Goal: Task Accomplishment & Management: Use online tool/utility

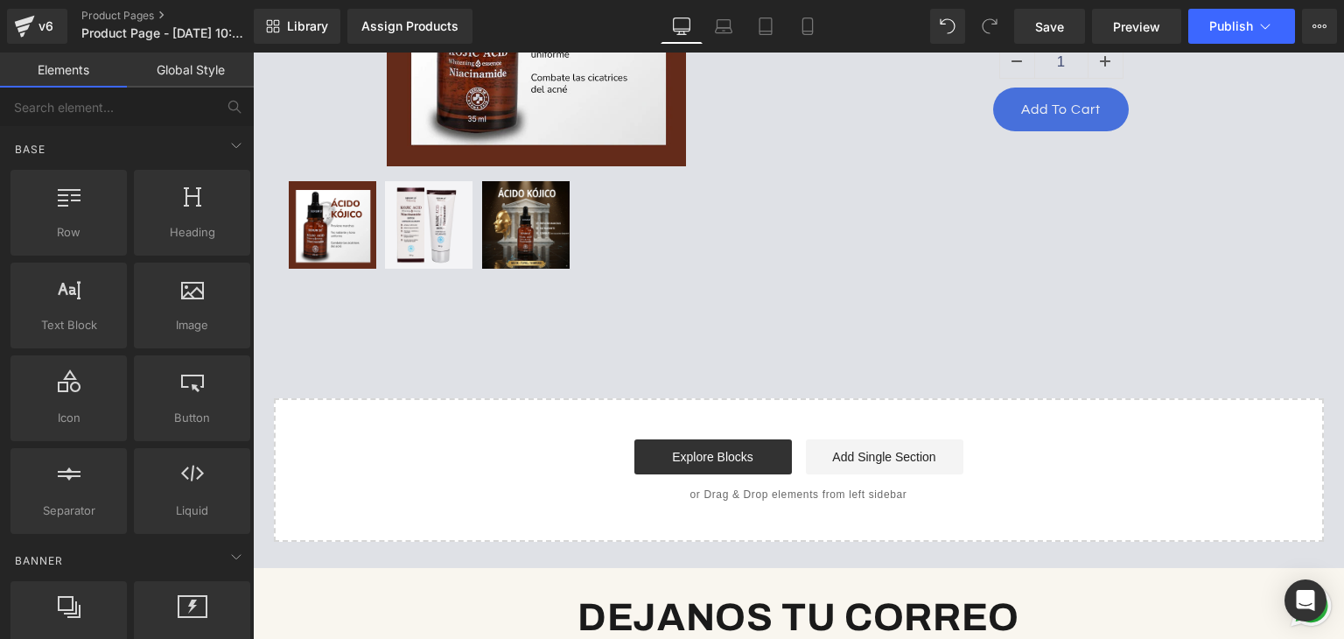
scroll to position [479, 0]
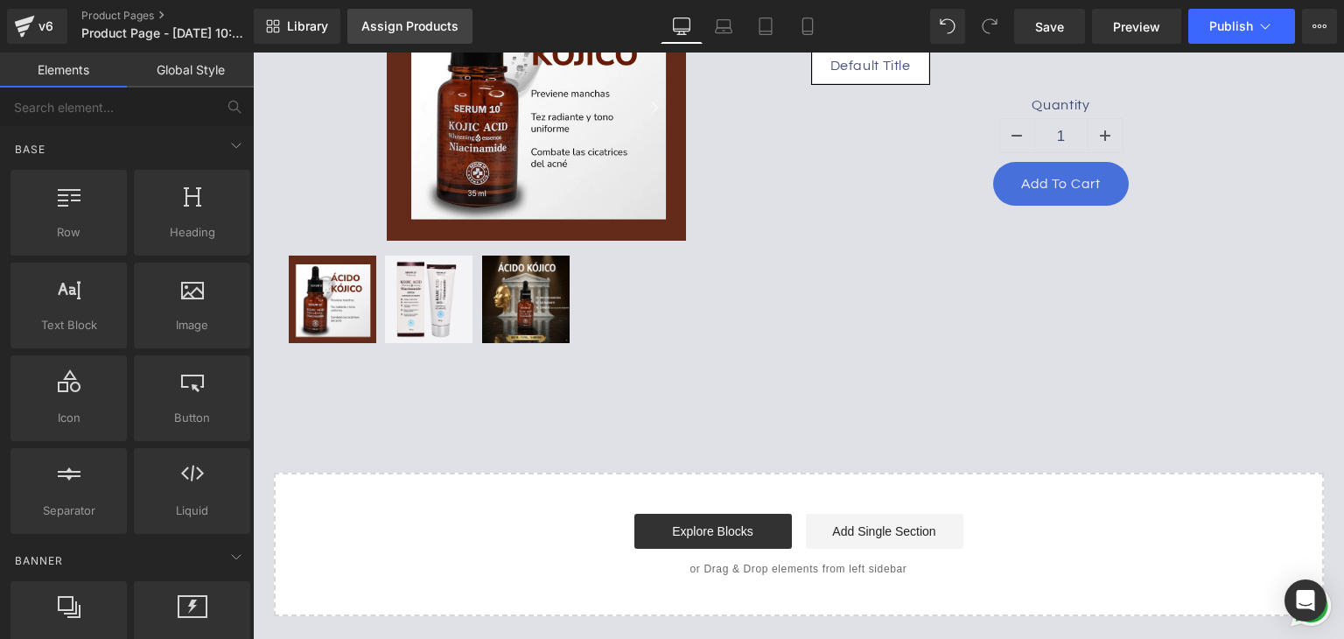
click at [388, 32] on div "Assign Products" at bounding box center [409, 26] width 97 height 14
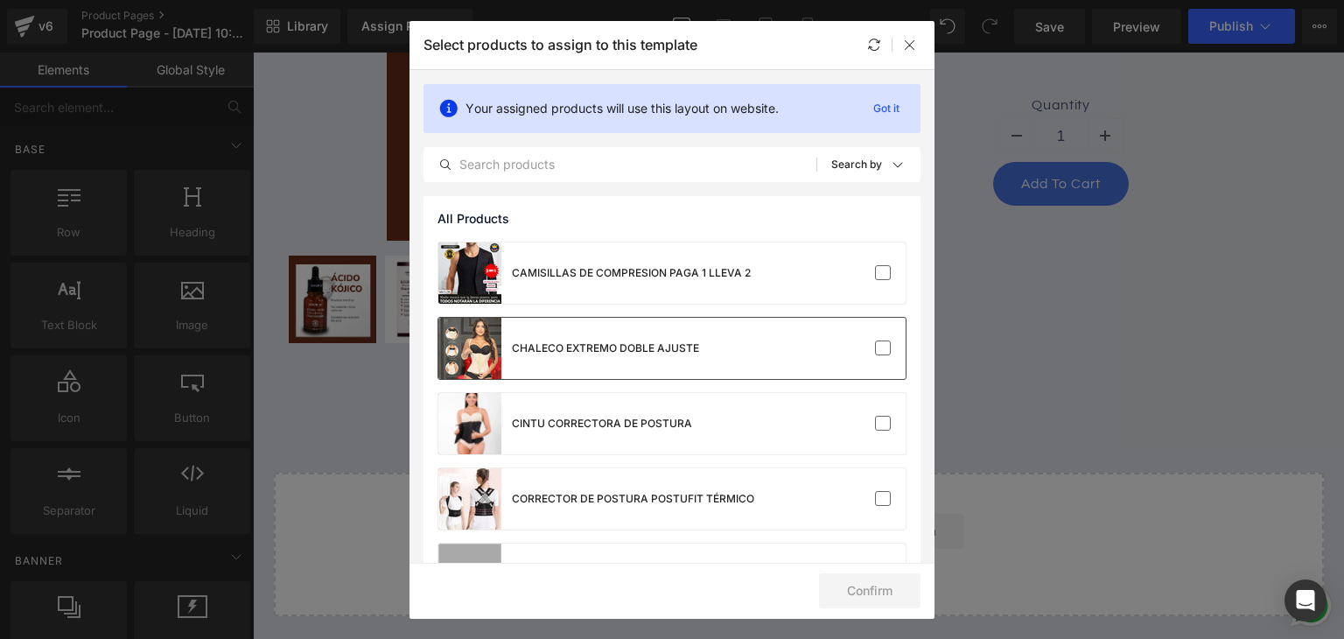
drag, startPoint x: 618, startPoint y: 354, endPoint x: 634, endPoint y: 352, distance: 16.0
click at [618, 354] on div "CHALECO EXTREMO DOBLE AJUSTE" at bounding box center [605, 348] width 187 height 16
click at [878, 596] on button "Confirm" at bounding box center [869, 590] width 101 height 35
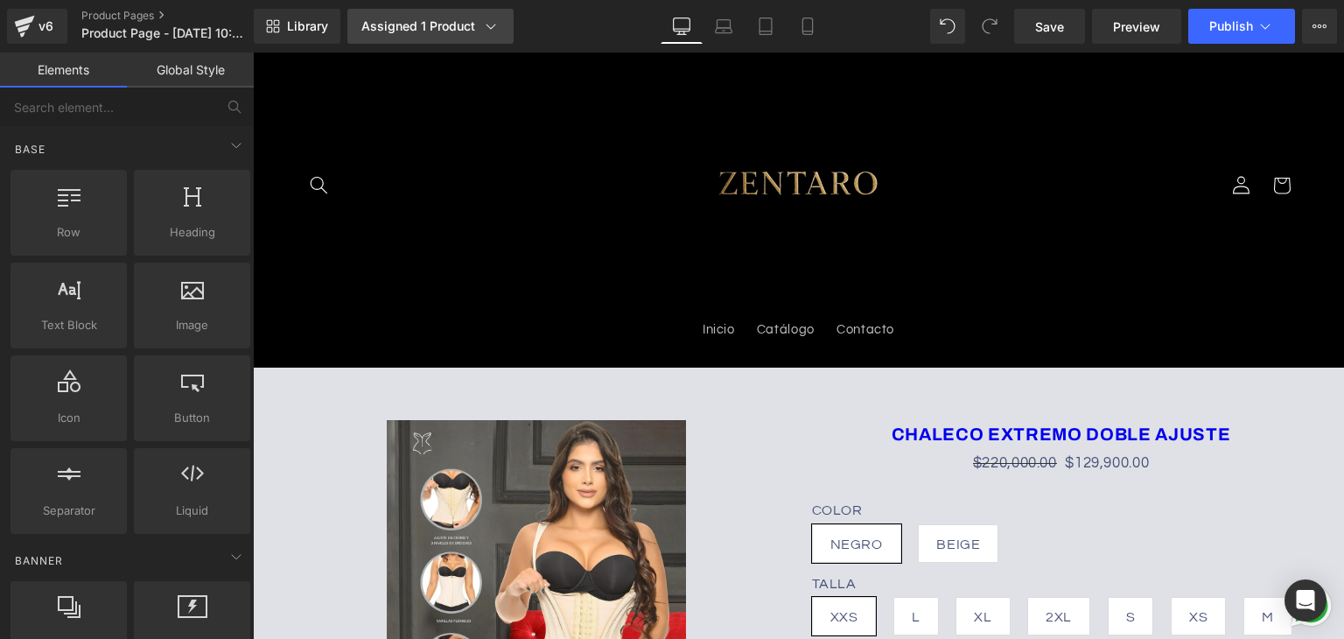
scroll to position [0, 0]
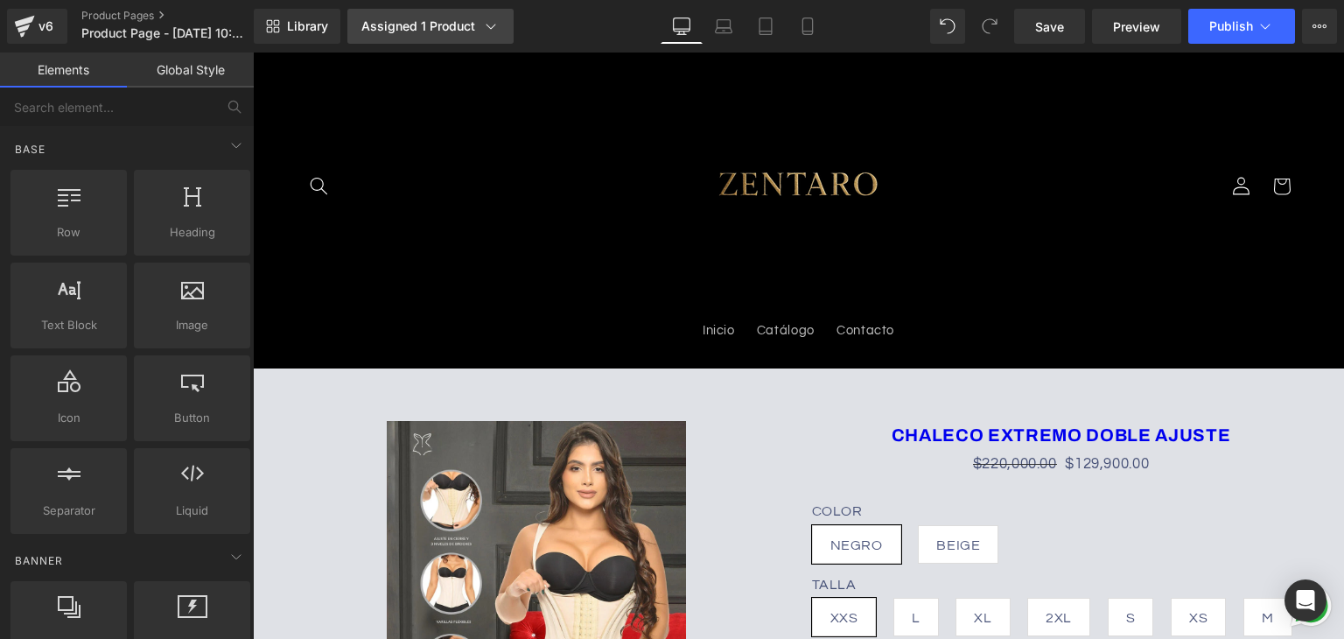
click at [469, 31] on div "Assigned 1 Product" at bounding box center [430, 25] width 138 height 17
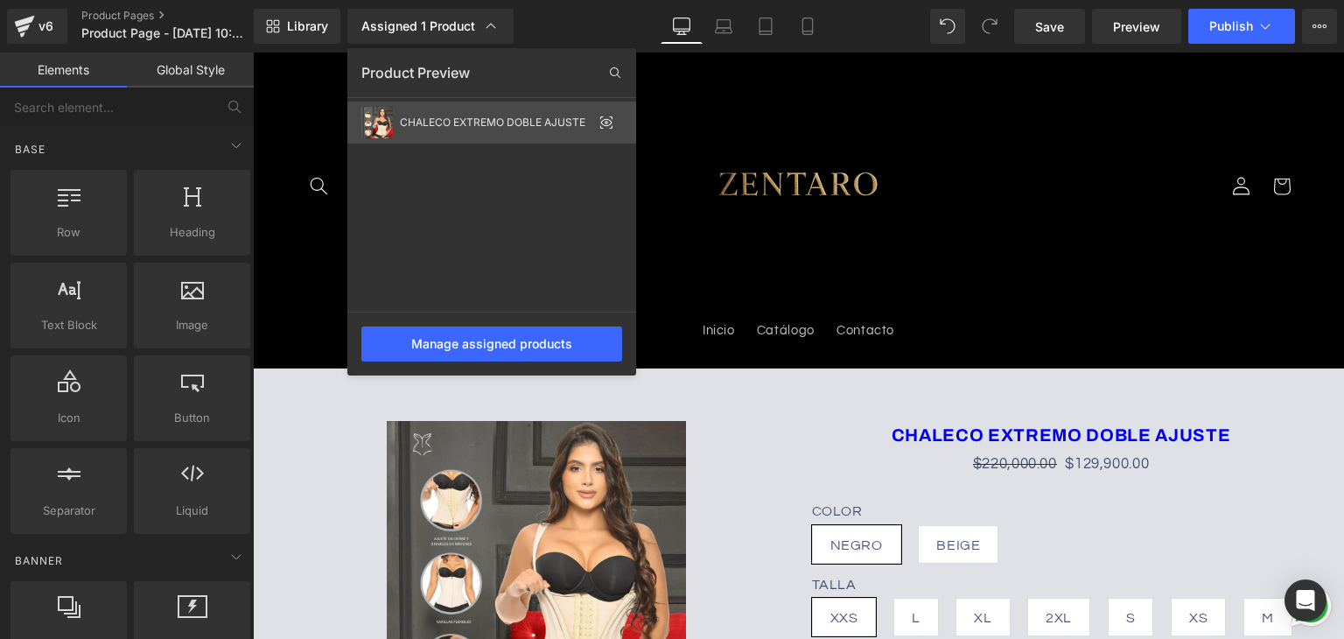
drag, startPoint x: 502, startPoint y: 126, endPoint x: 456, endPoint y: 122, distance: 46.6
click at [456, 122] on div "CHALECO EXTREMO DOBLE AJUSTE" at bounding box center [496, 122] width 192 height 12
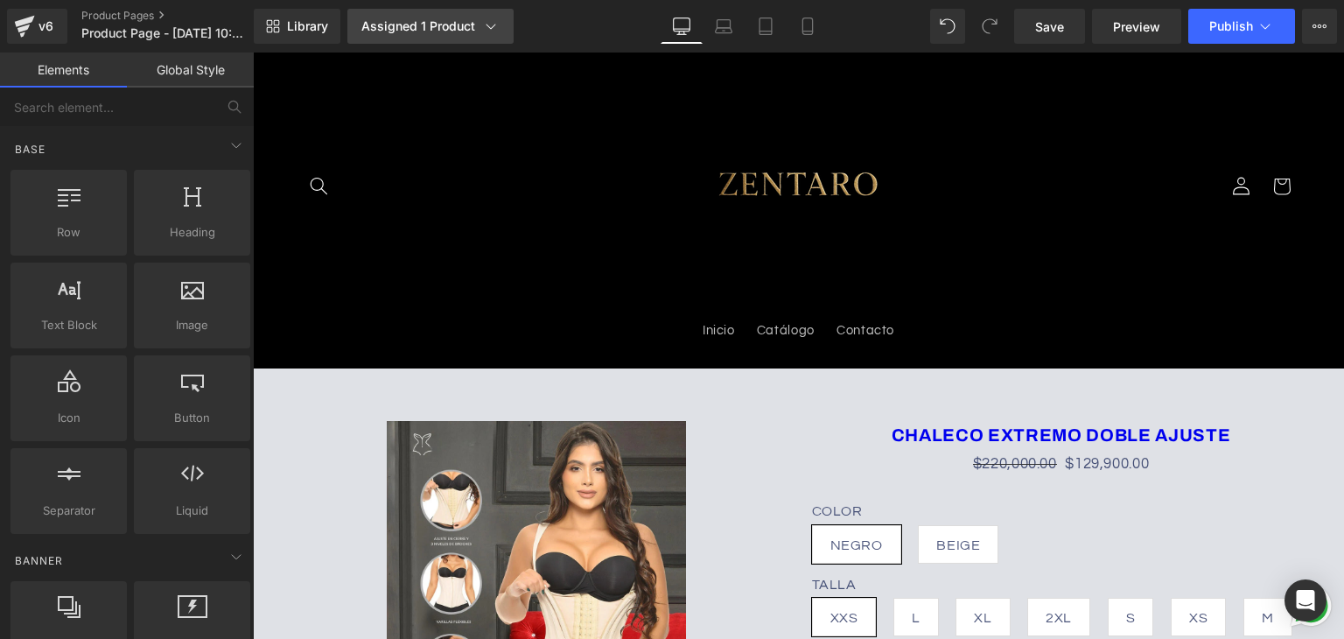
click at [490, 29] on icon at bounding box center [491, 26] width 10 height 5
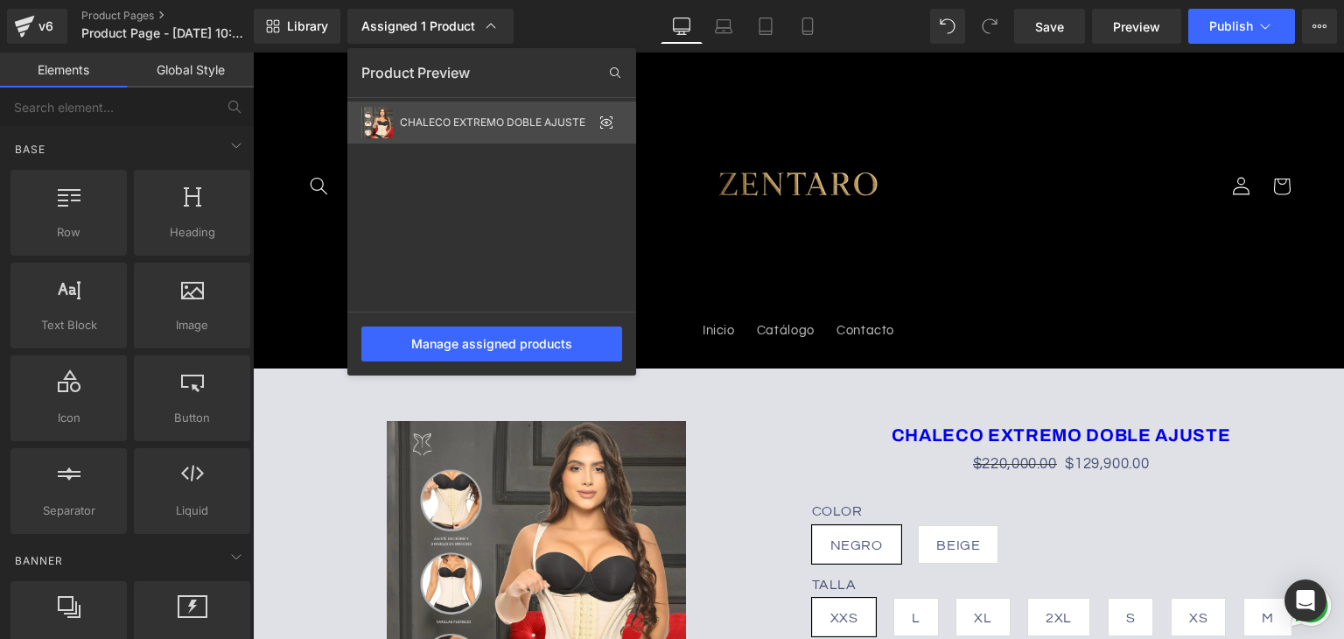
click at [604, 123] on icon at bounding box center [606, 122] width 14 height 14
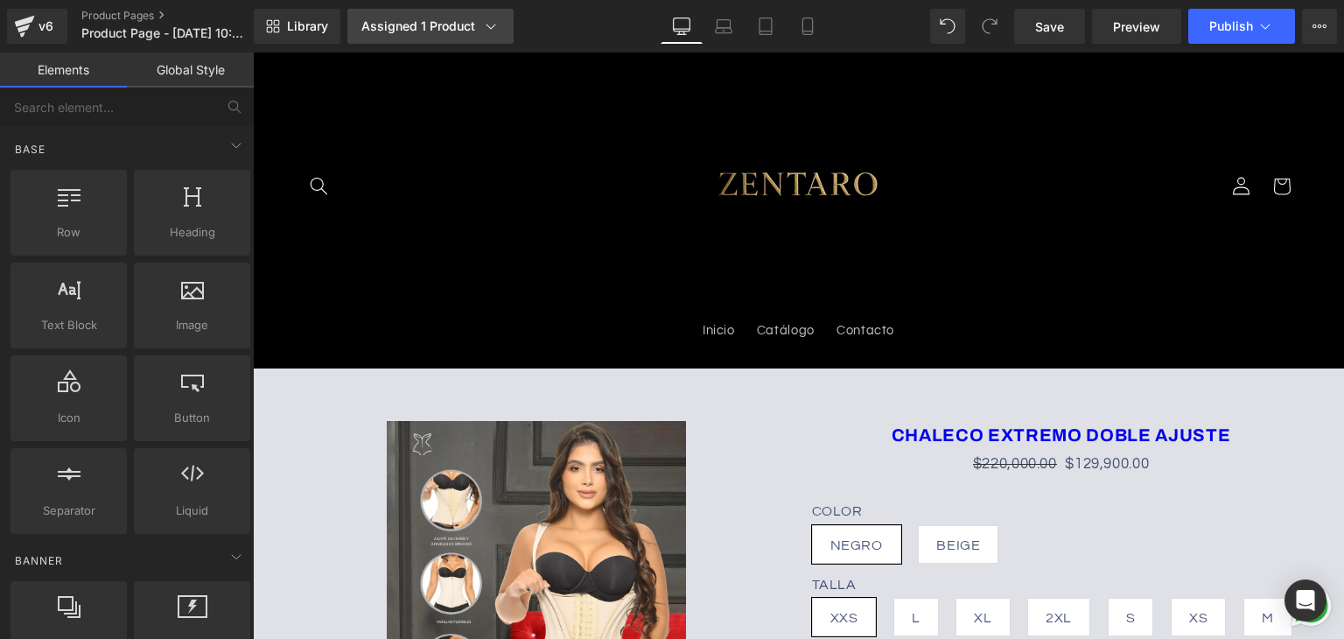
click at [490, 30] on icon at bounding box center [490, 25] width 17 height 17
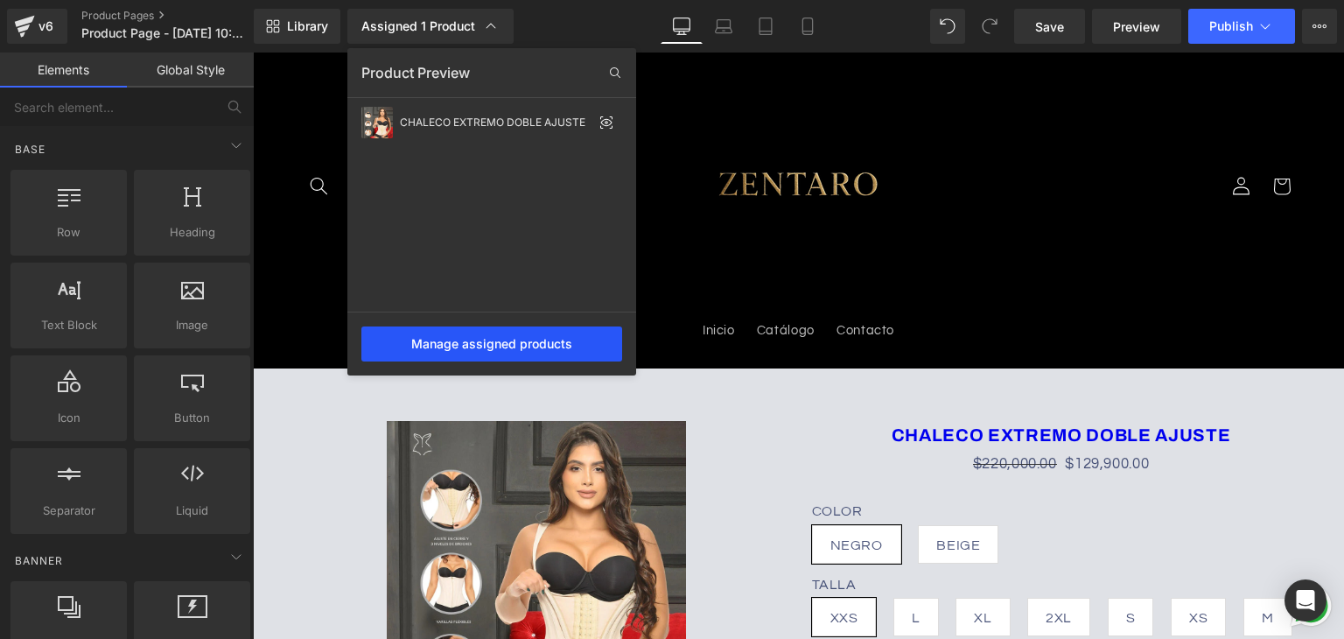
click at [490, 337] on div "Manage assigned products" at bounding box center [491, 343] width 261 height 35
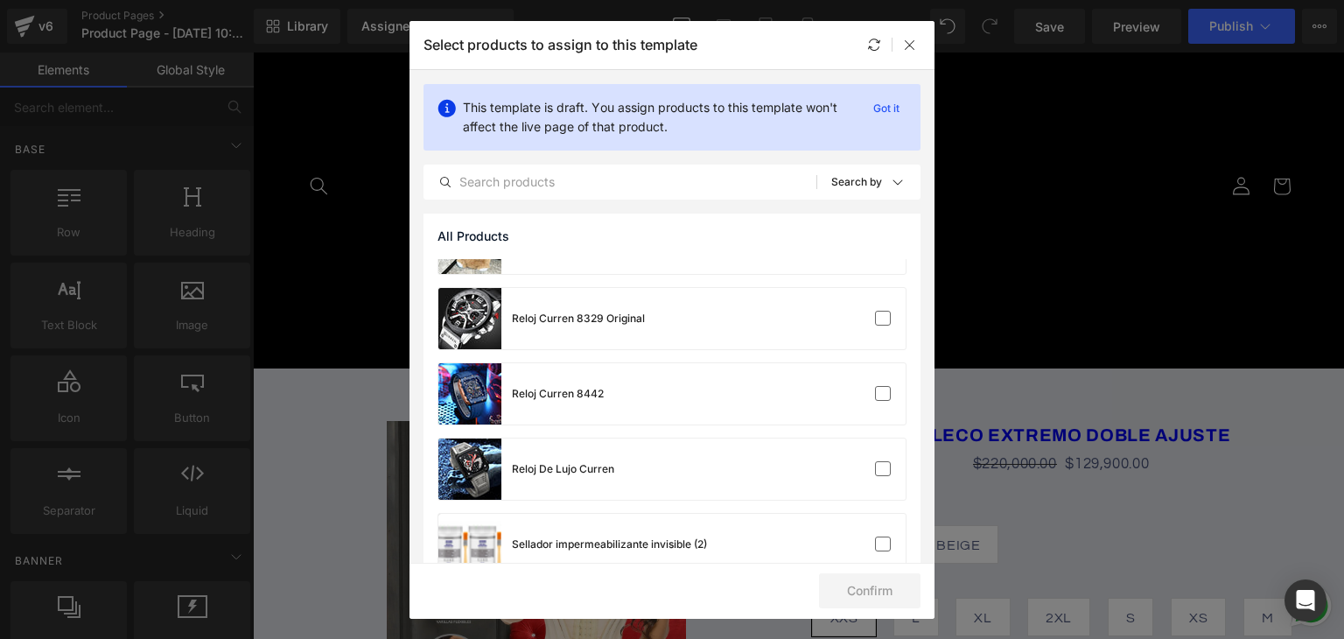
scroll to position [1213, 0]
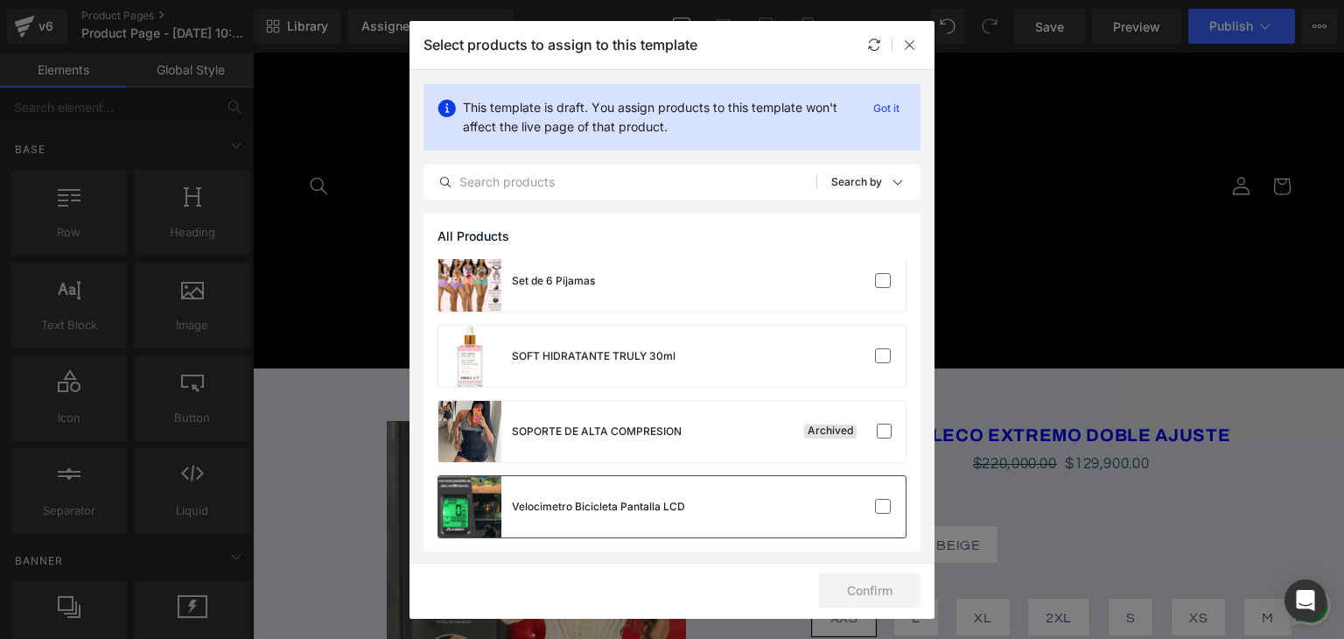
click at [721, 505] on div "Velocimetro Bicicleta Pantalla LCD" at bounding box center [671, 506] width 467 height 61
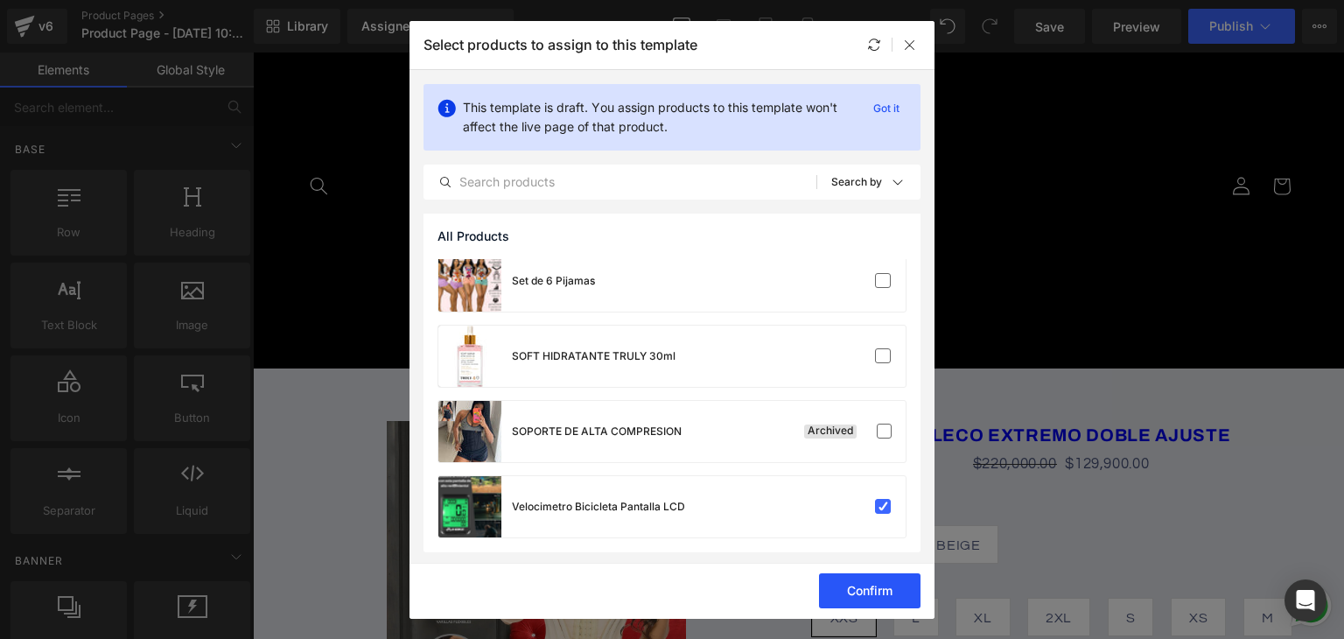
click at [875, 603] on button "Confirm" at bounding box center [869, 590] width 101 height 35
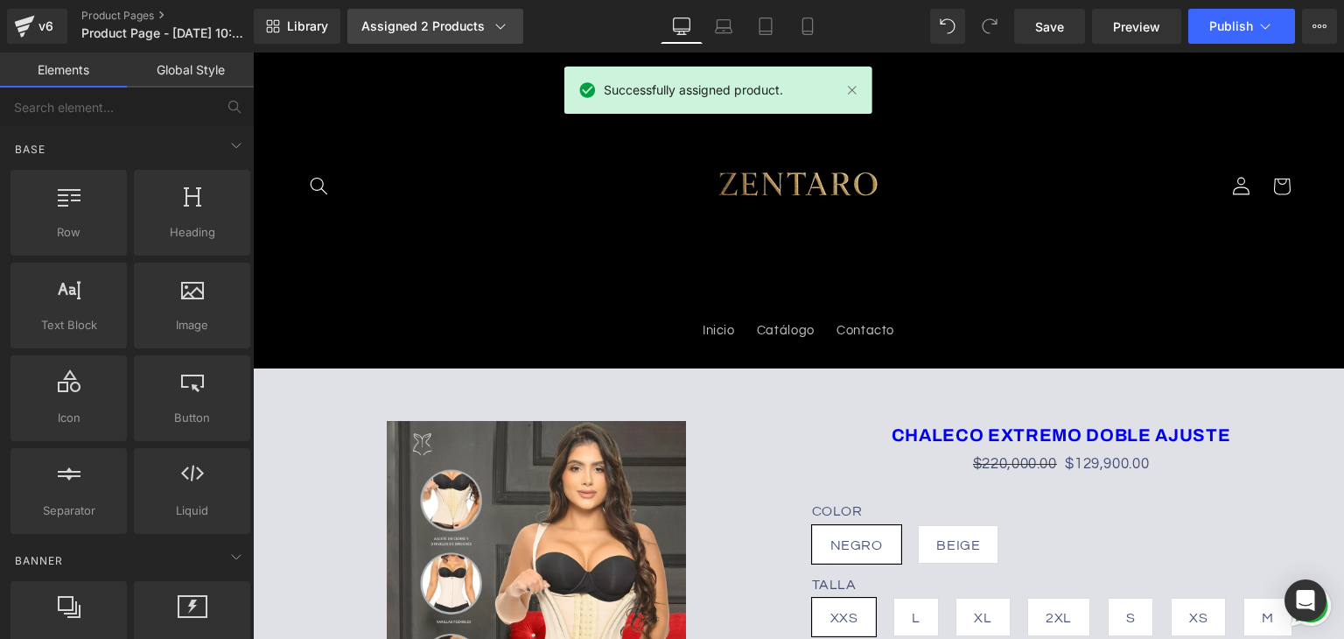
click at [502, 27] on icon at bounding box center [500, 25] width 17 height 17
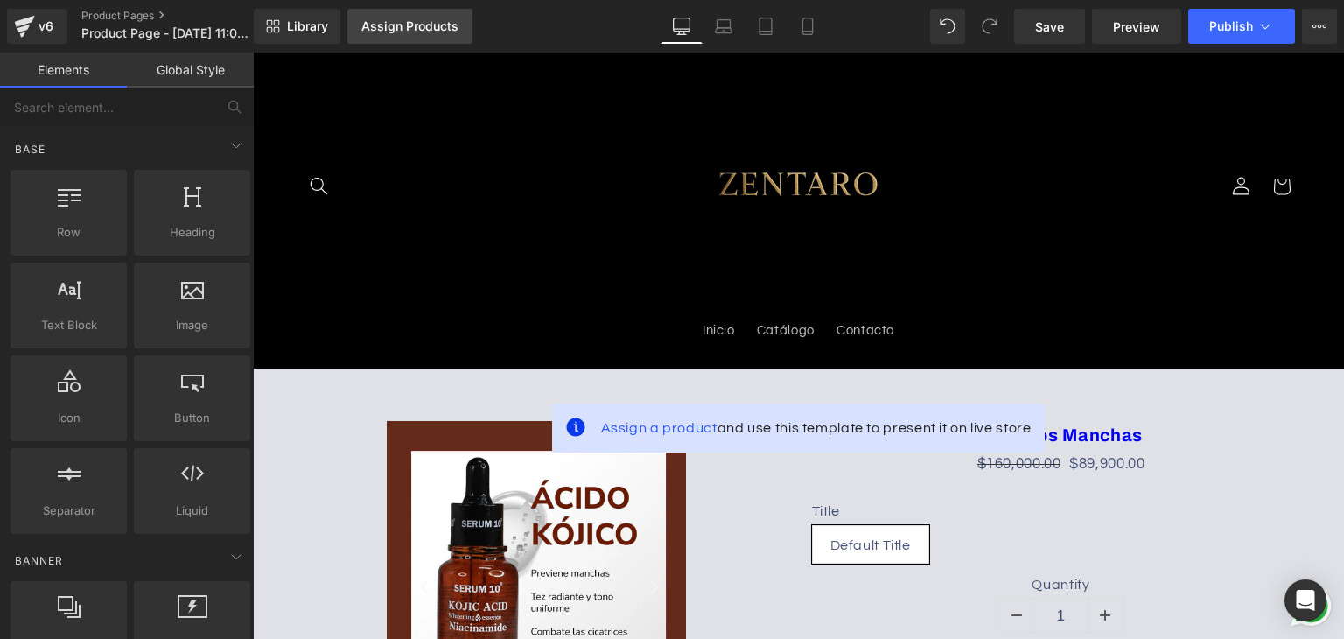
click at [437, 28] on div "Assign Products" at bounding box center [409, 26] width 97 height 14
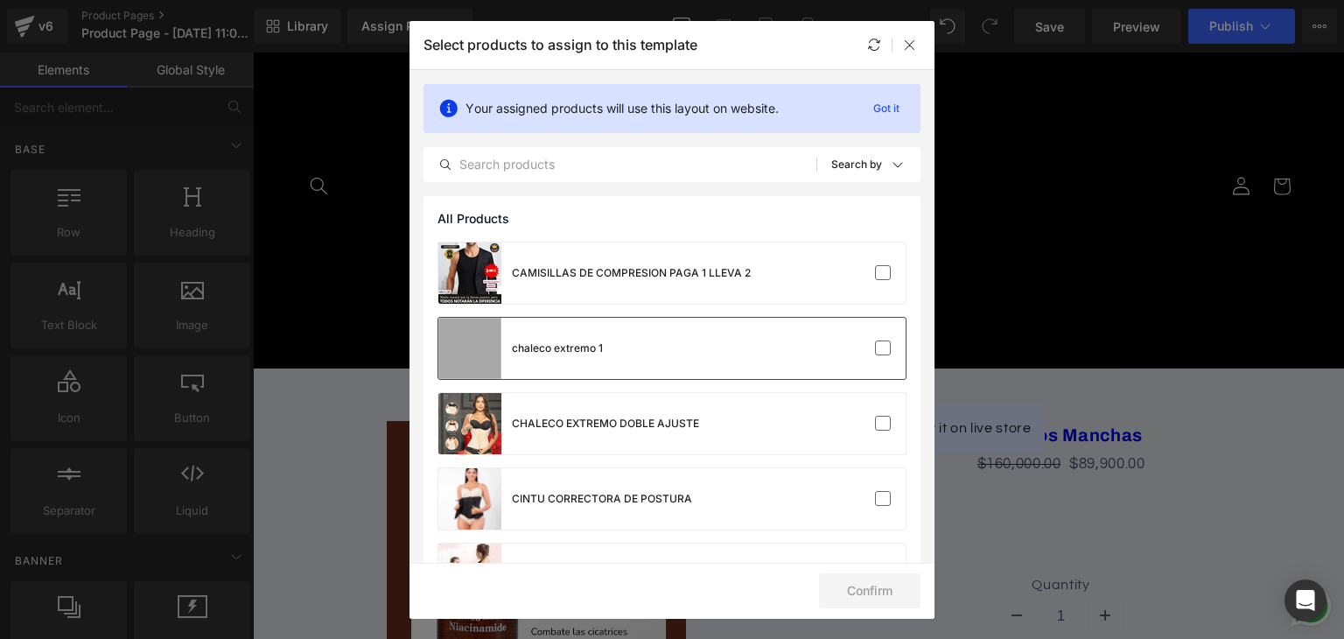
click at [649, 334] on div "chaleco extremo 1" at bounding box center [671, 348] width 467 height 61
click at [875, 589] on button "Confirm" at bounding box center [869, 590] width 101 height 35
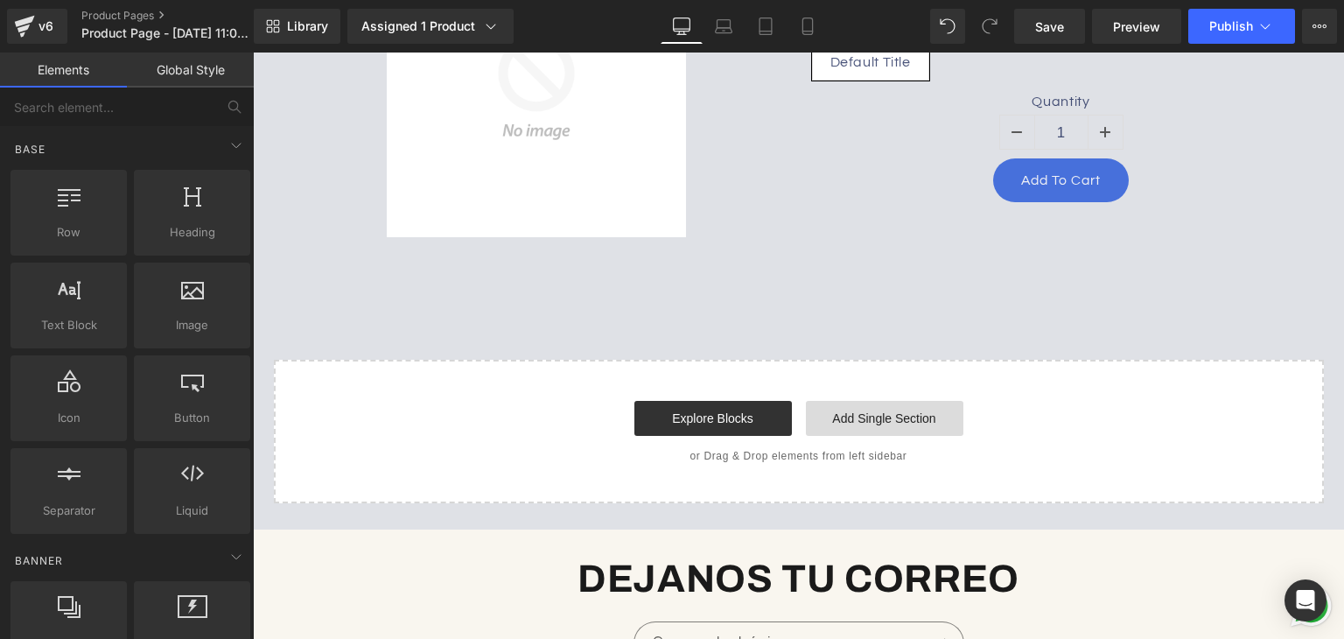
scroll to position [612, 0]
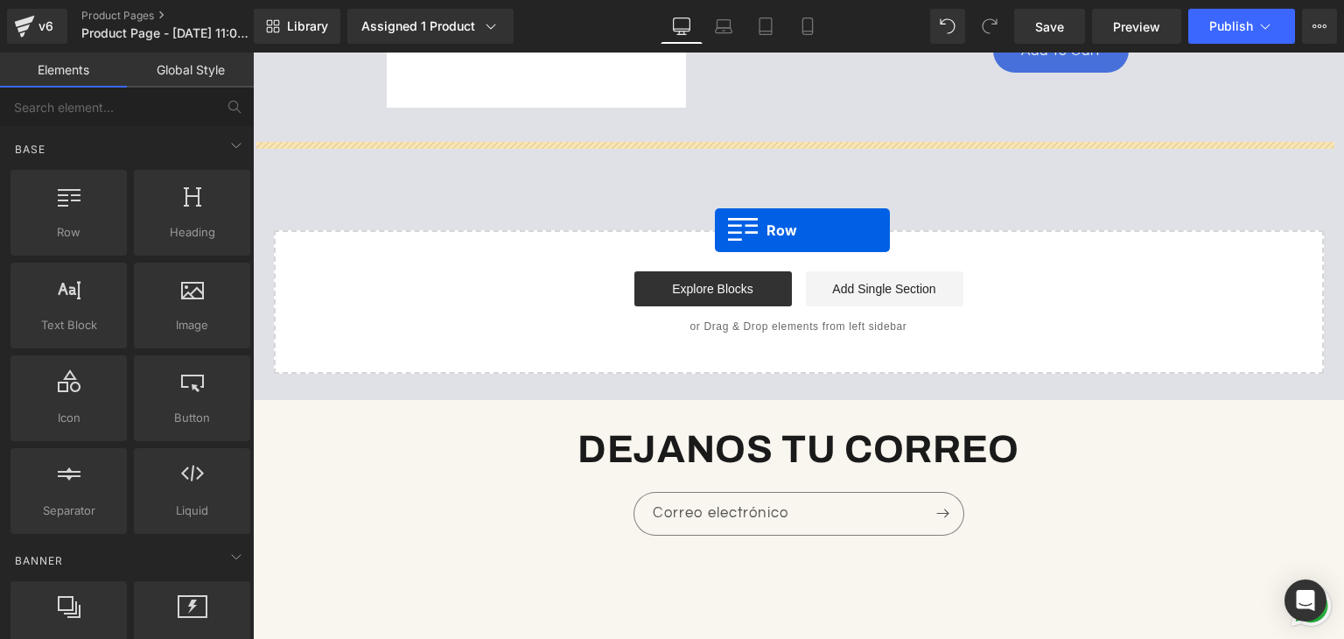
drag, startPoint x: 365, startPoint y: 278, endPoint x: 715, endPoint y: 230, distance: 353.2
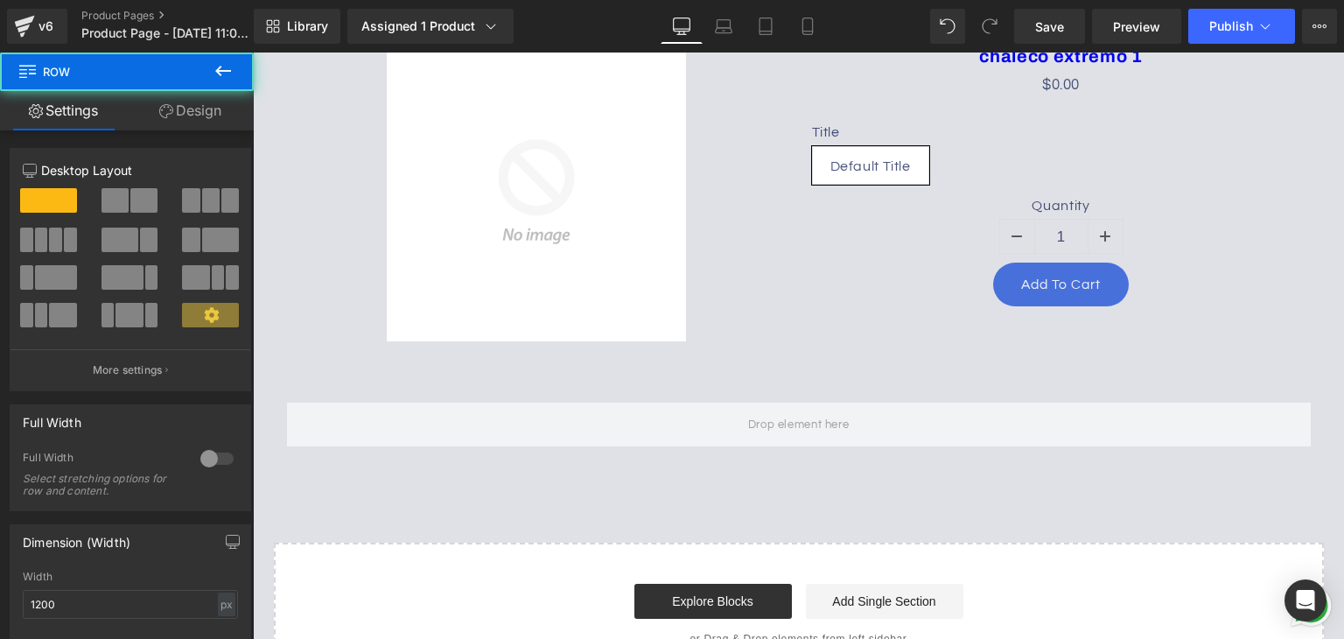
scroll to position [350, 0]
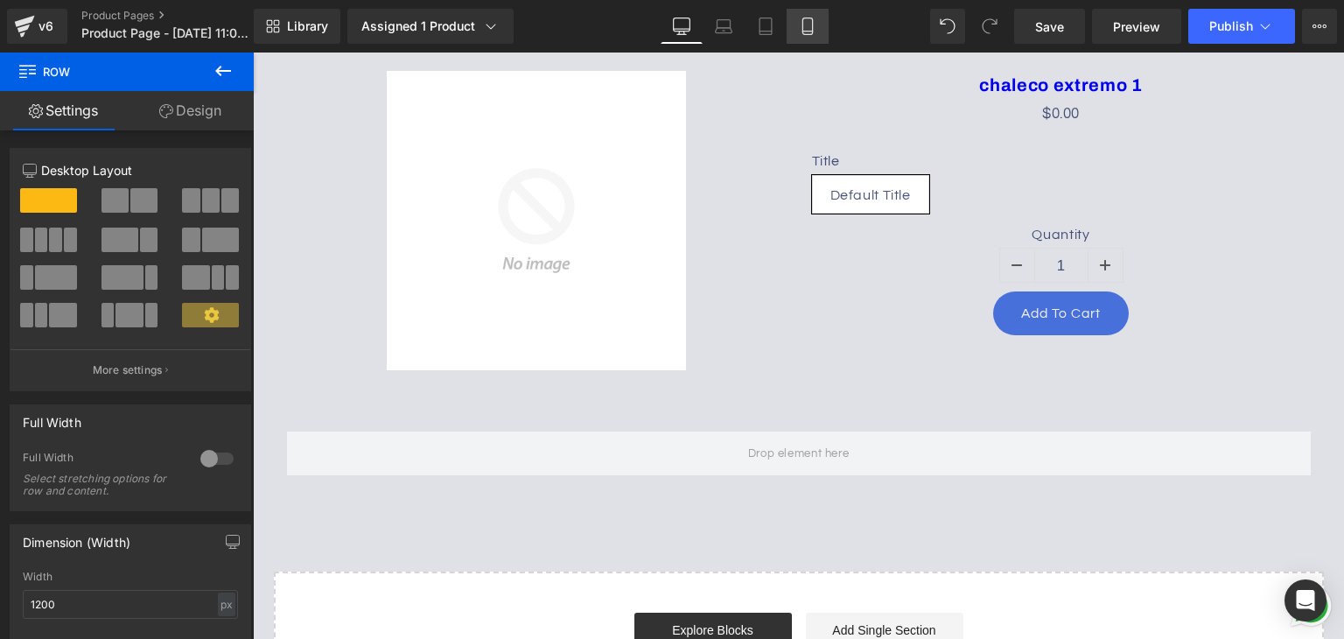
click at [810, 31] on icon at bounding box center [807, 31] width 10 height 0
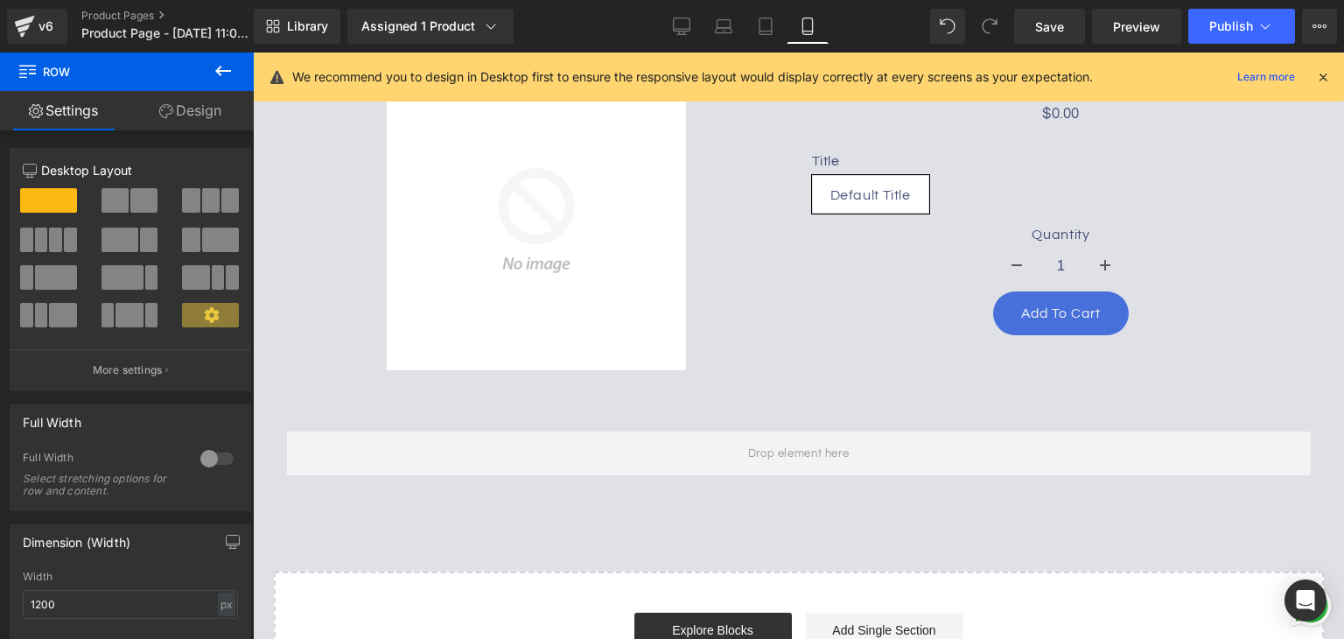
type input "100"
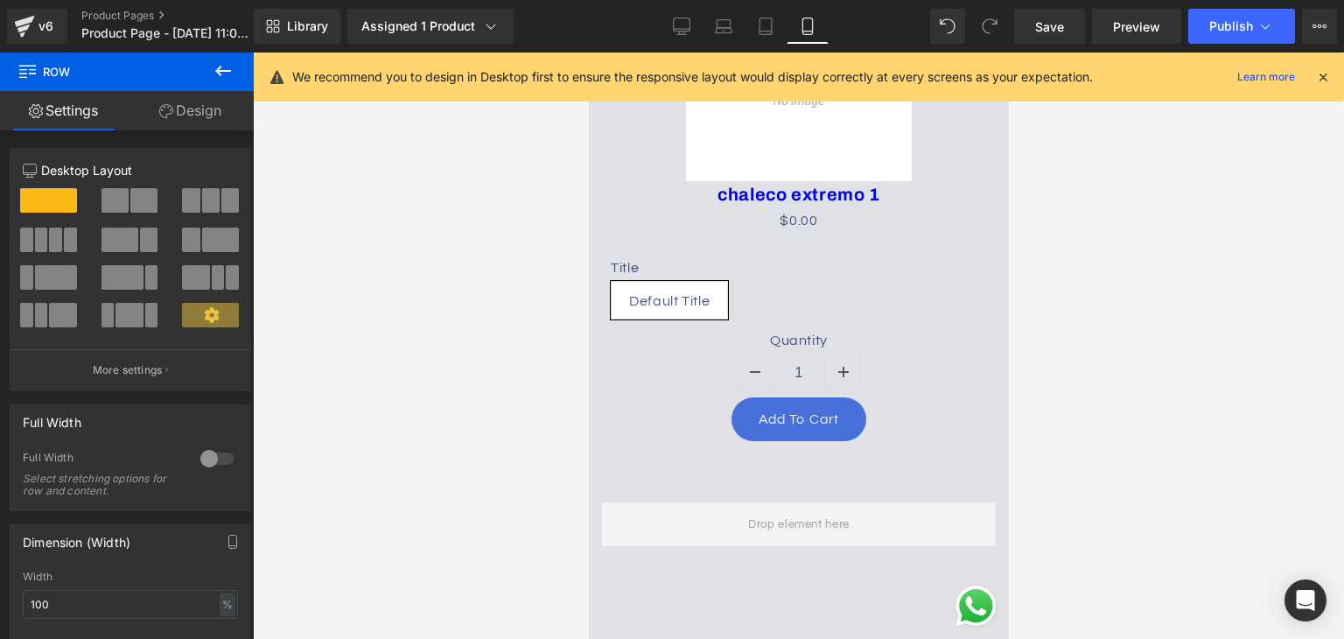
scroll to position [559, 0]
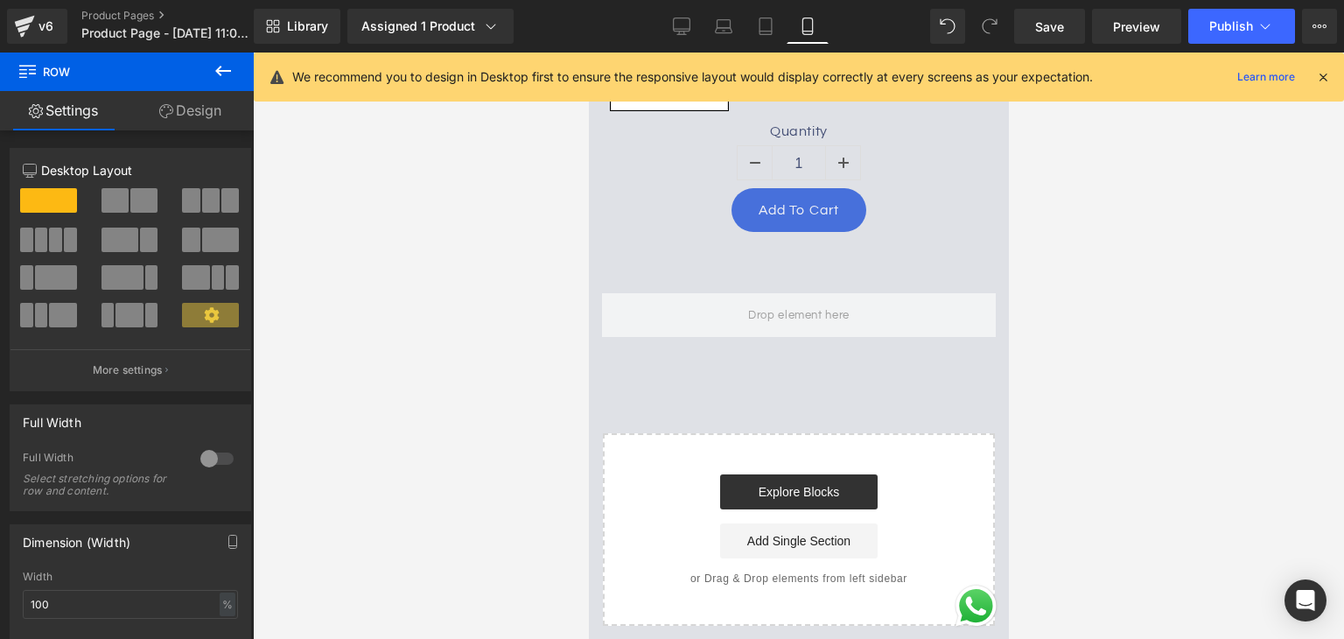
click at [1319, 82] on icon at bounding box center [1323, 77] width 16 height 16
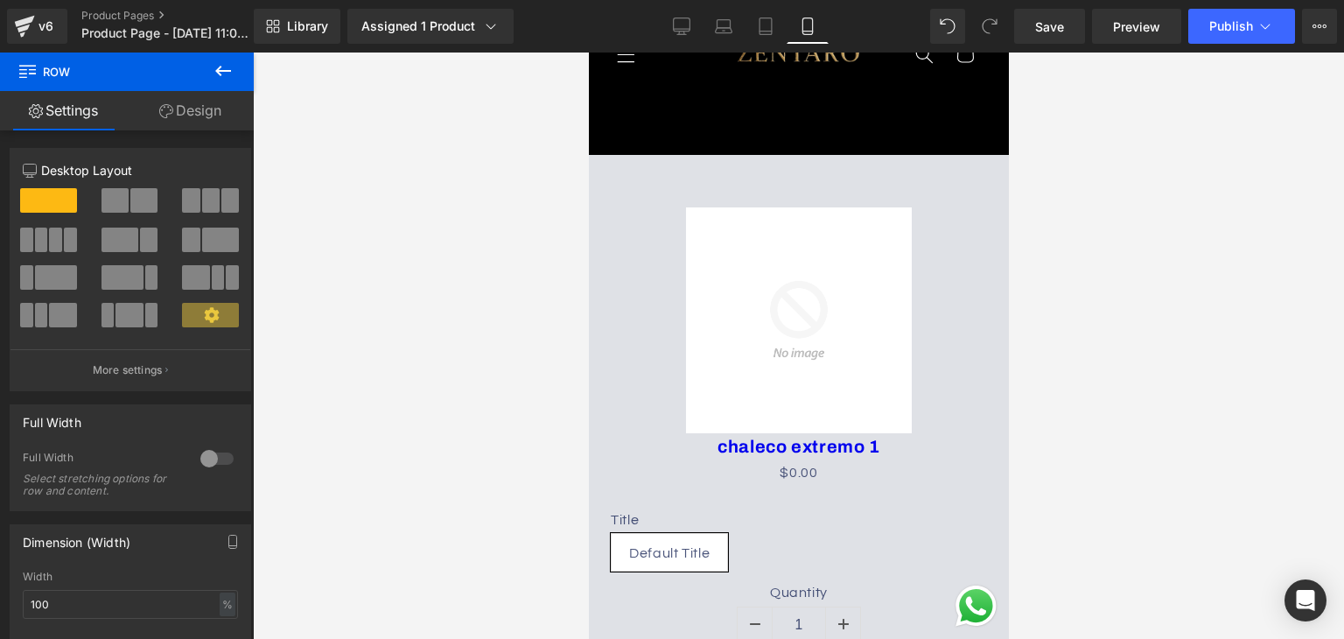
scroll to position [0, 0]
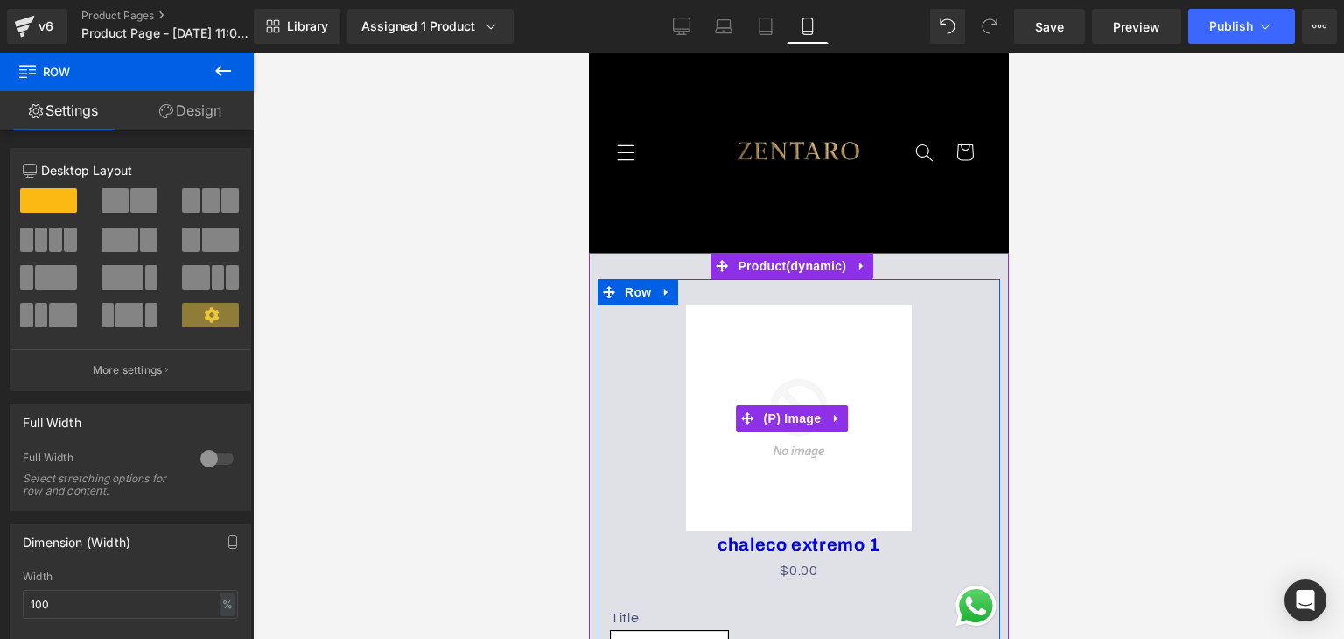
drag, startPoint x: 643, startPoint y: 249, endPoint x: 842, endPoint y: 431, distance: 269.3
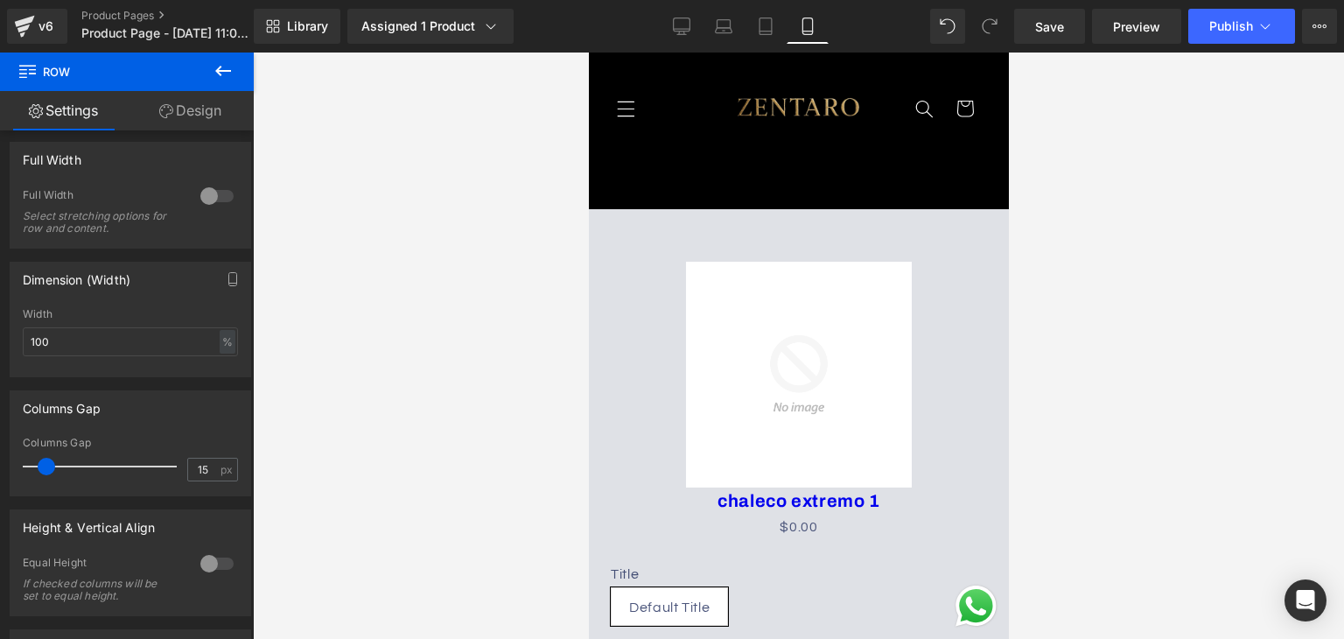
scroll to position [37, 0]
